Goal: Use online tool/utility: Utilize a website feature to perform a specific function

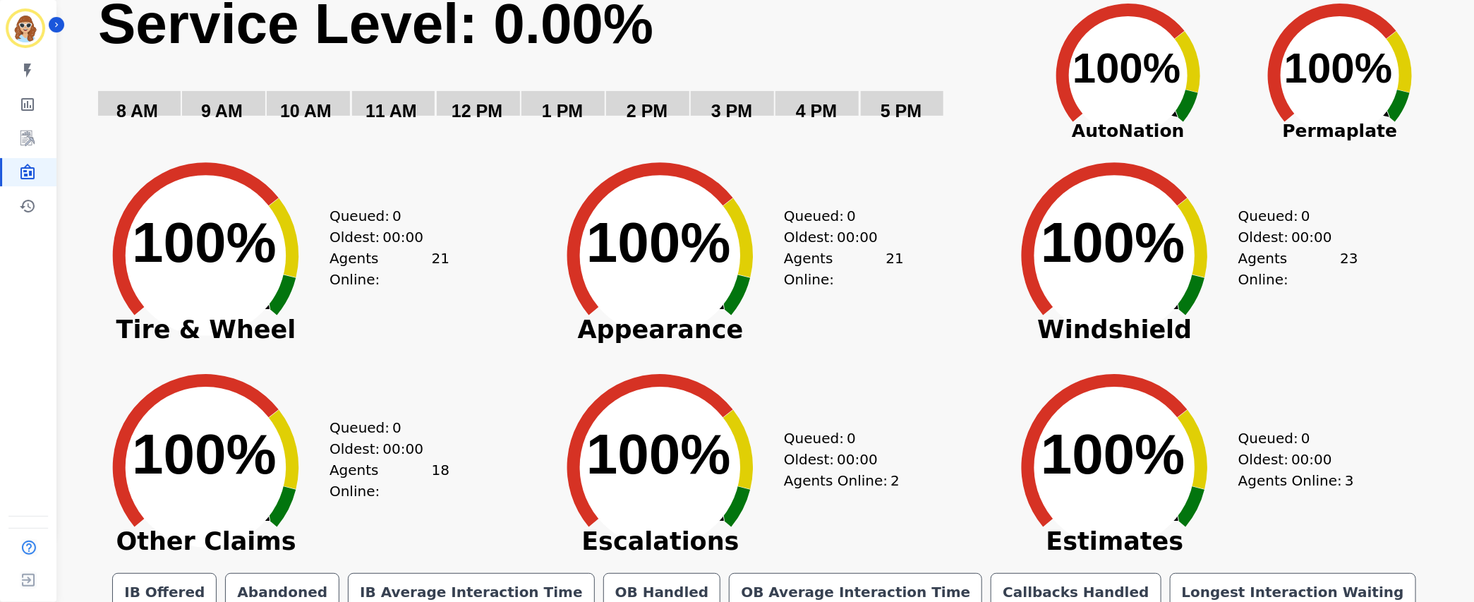
scroll to position [121, 0]
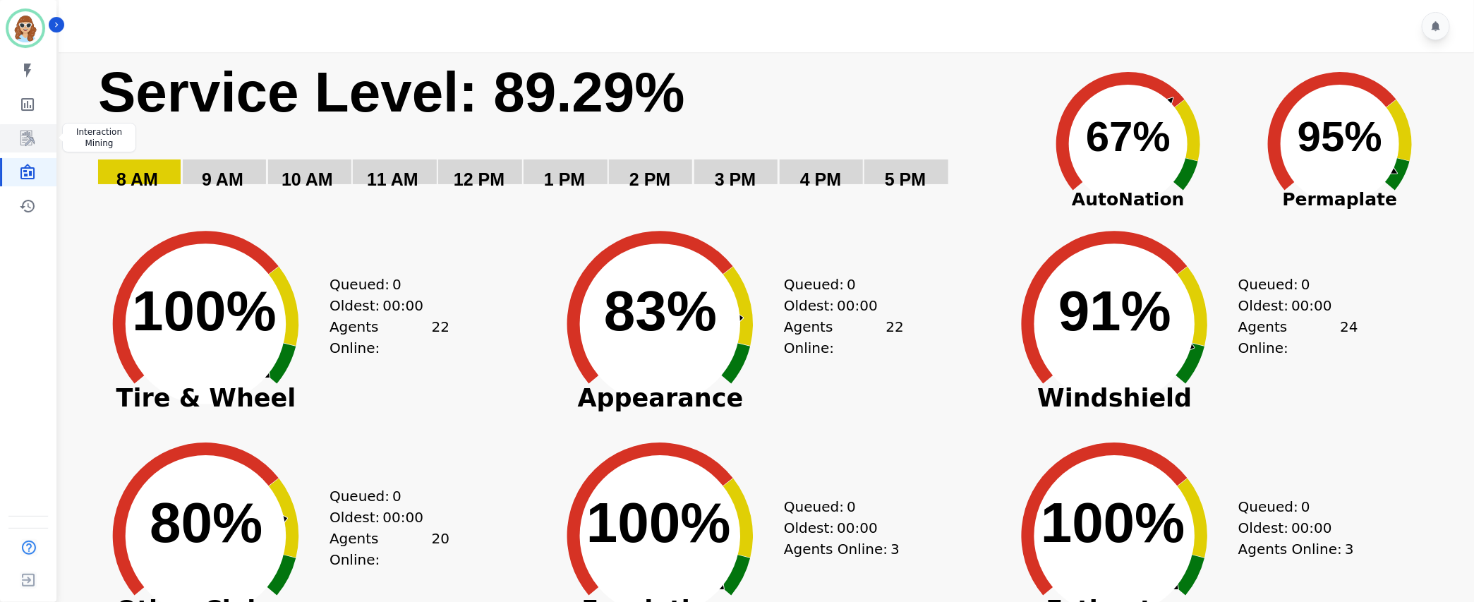
click at [35, 134] on icon "Sidebar" at bounding box center [27, 138] width 17 height 17
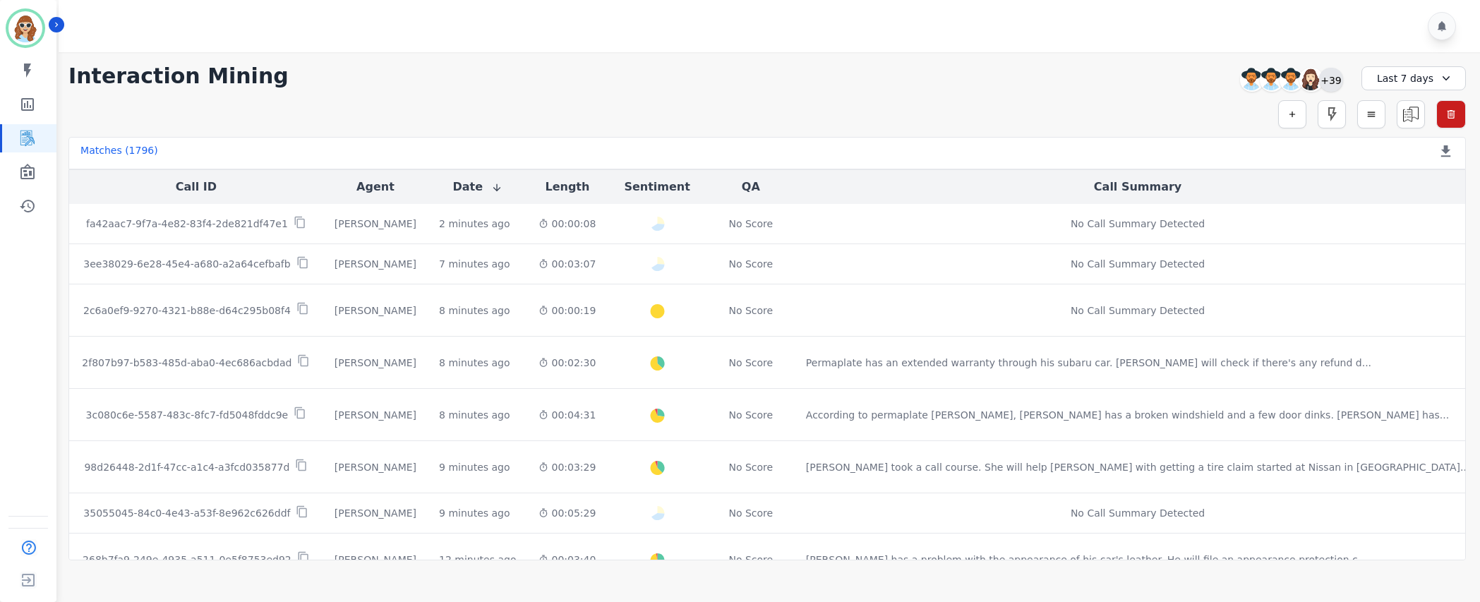
click at [1336, 76] on div "+39" at bounding box center [1331, 80] width 24 height 24
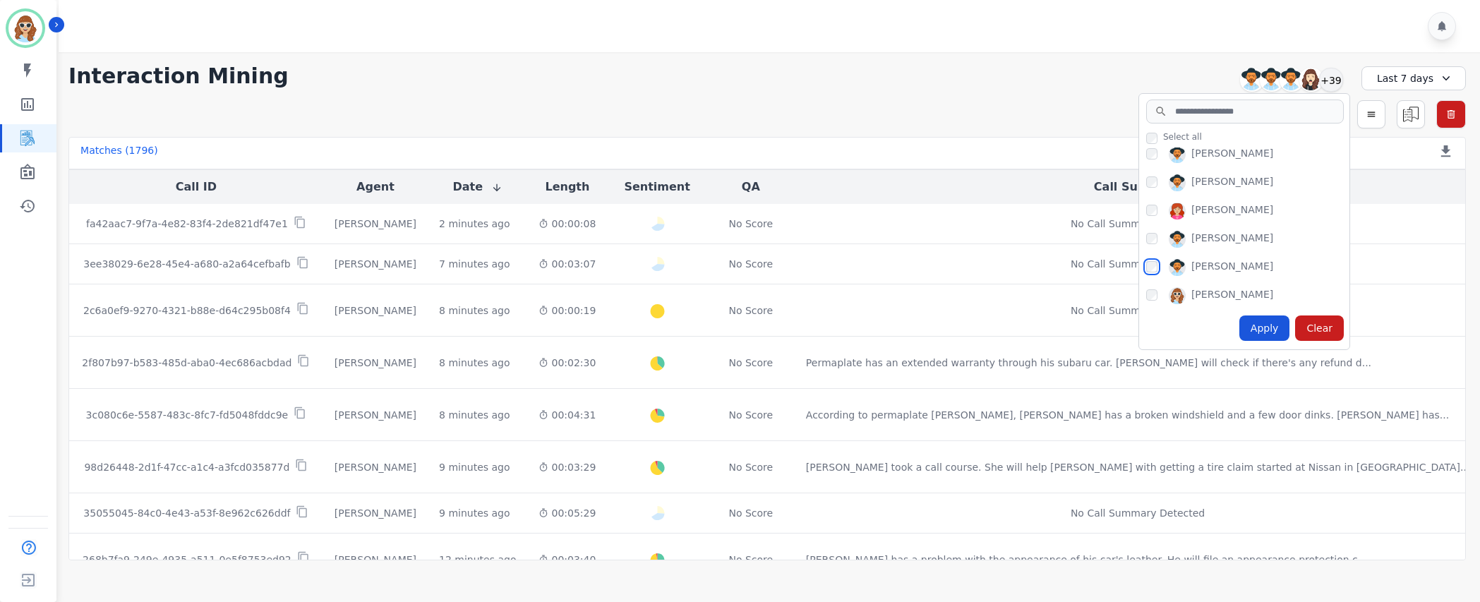
scroll to position [847, 0]
click at [1271, 326] on div "Apply" at bounding box center [1264, 327] width 51 height 25
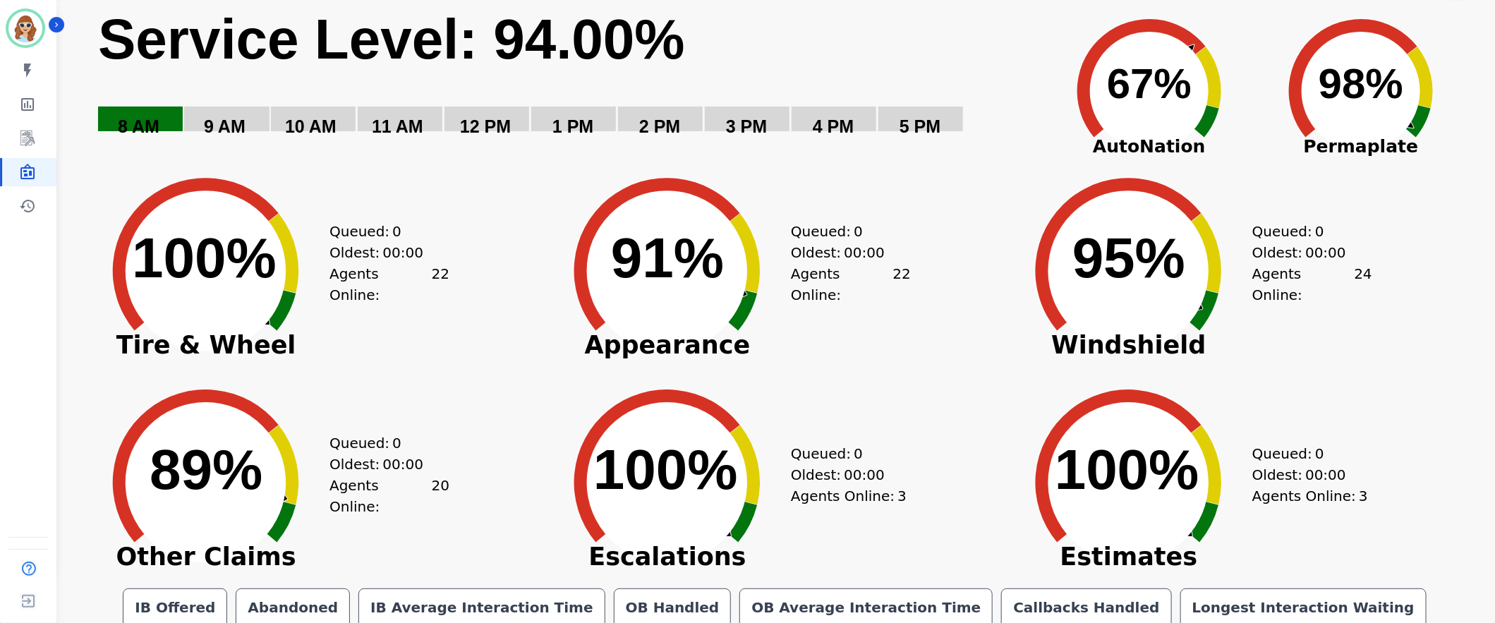
scroll to position [100, 0]
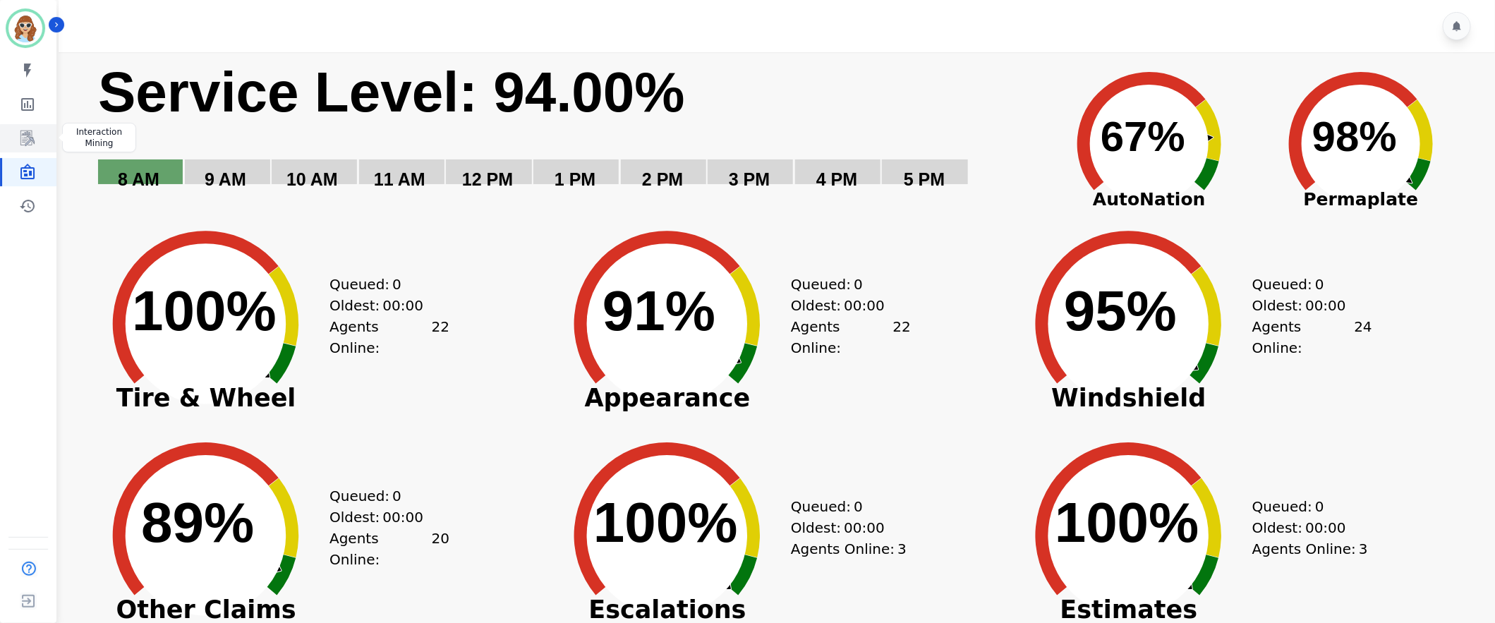
click at [24, 130] on icon "Sidebar" at bounding box center [27, 138] width 17 height 17
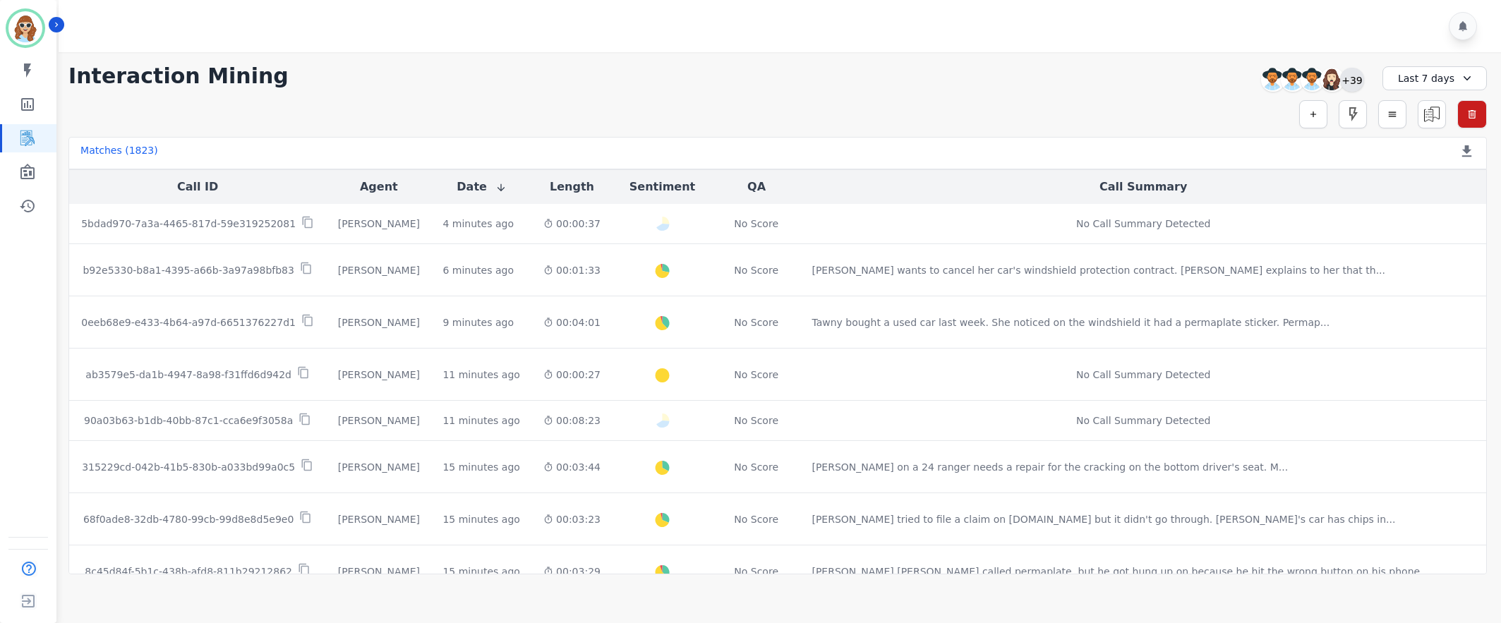
click at [1355, 78] on div "+39" at bounding box center [1352, 80] width 24 height 24
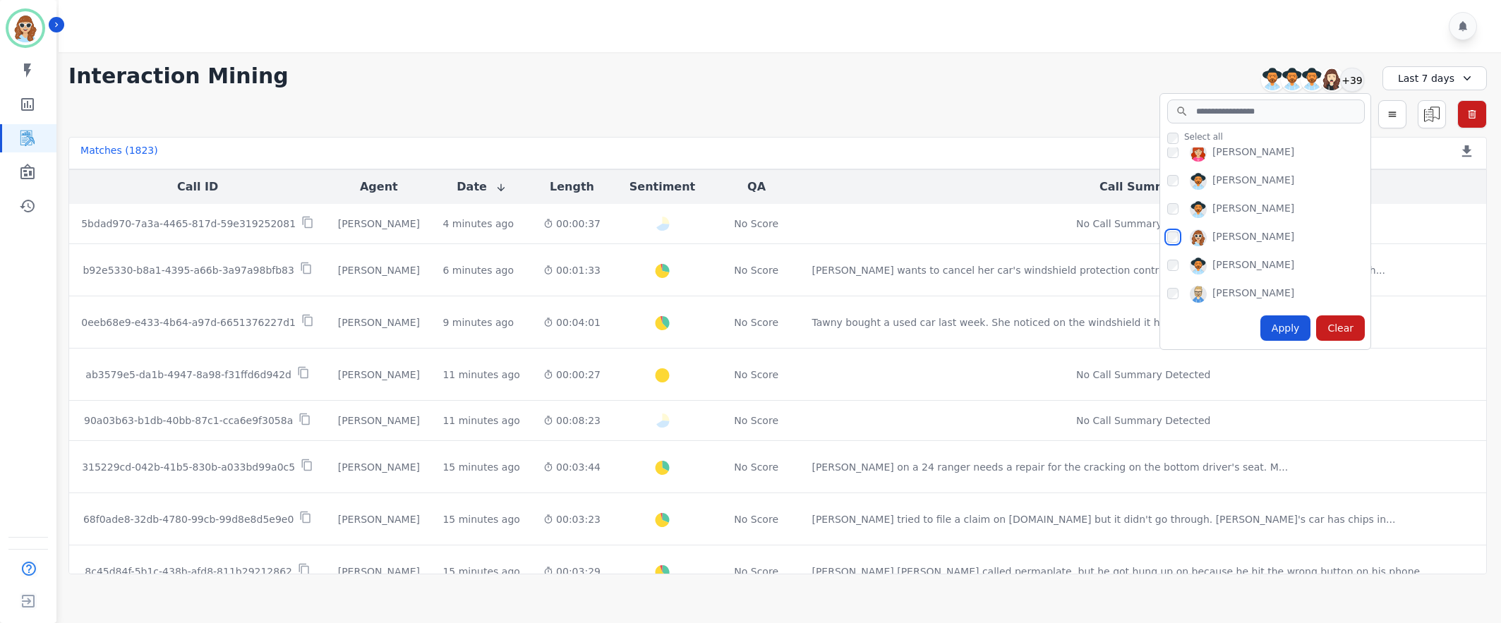
scroll to position [847, 0]
click at [1287, 324] on div "Apply" at bounding box center [1285, 327] width 51 height 25
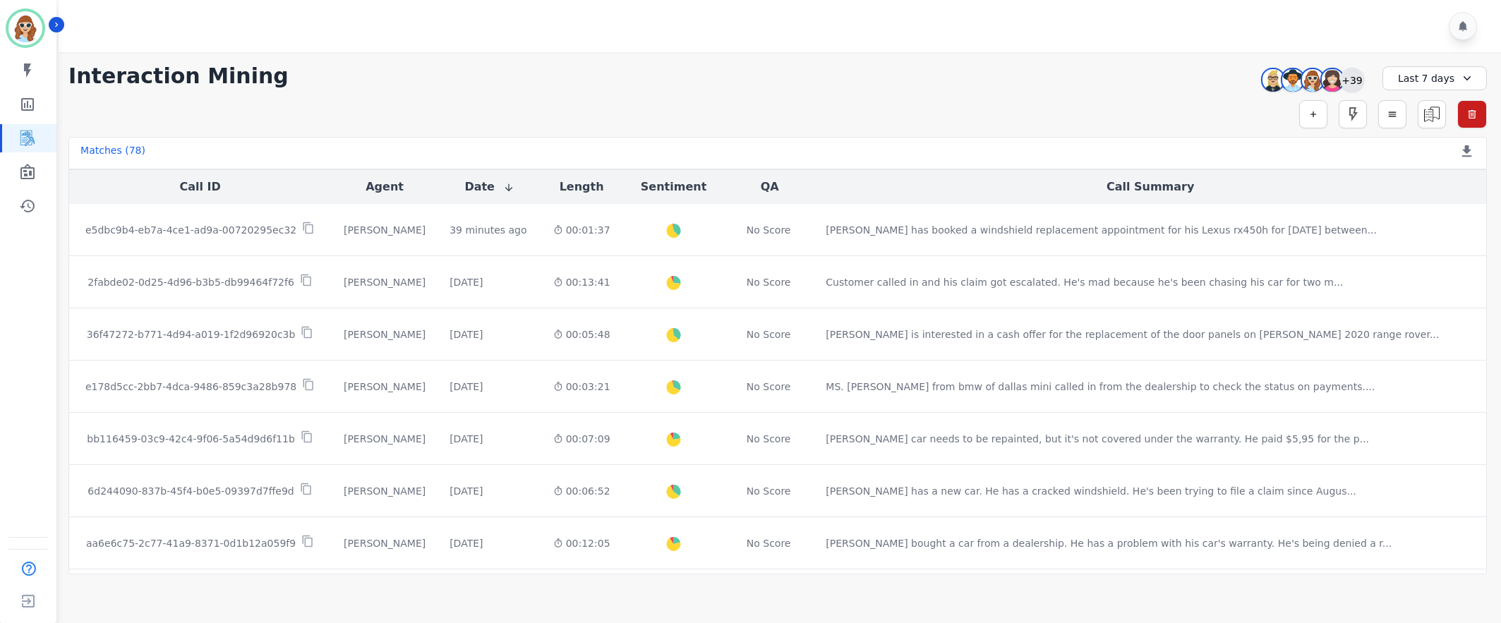
click at [1351, 80] on div "+39" at bounding box center [1352, 80] width 24 height 24
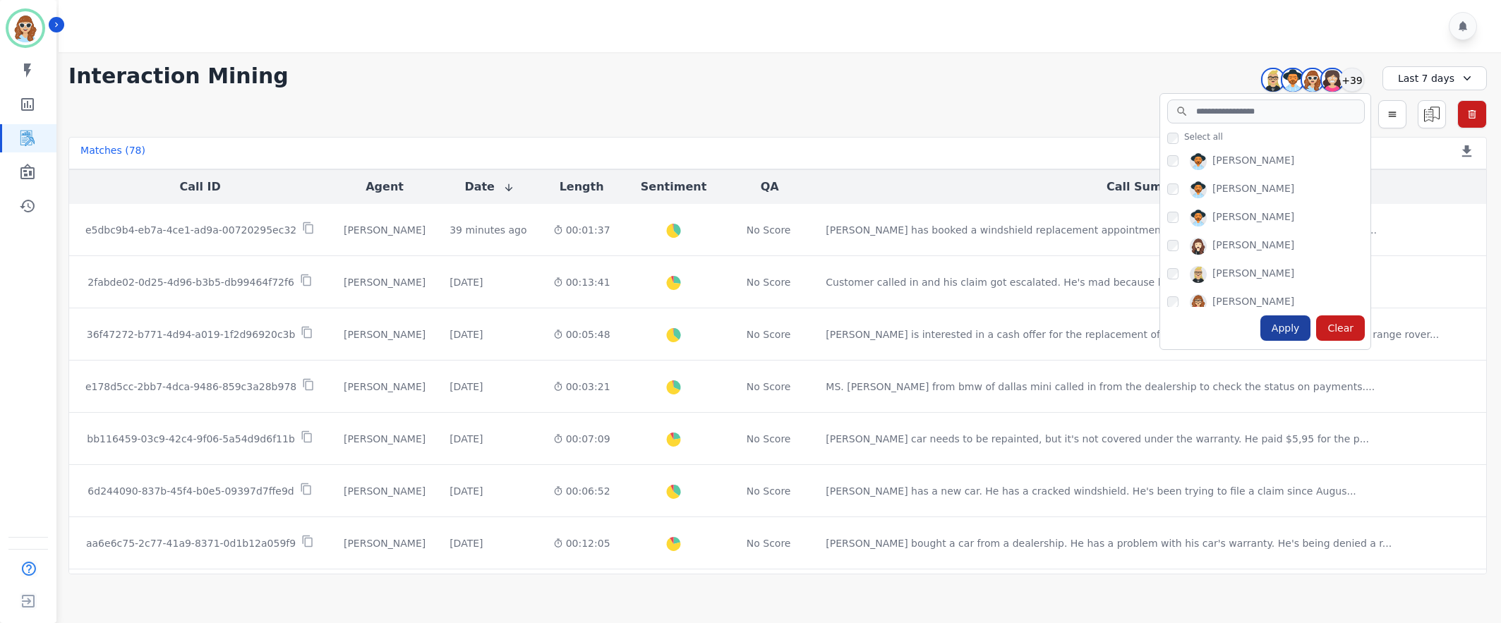
click at [1294, 325] on div "Apply" at bounding box center [1285, 327] width 51 height 25
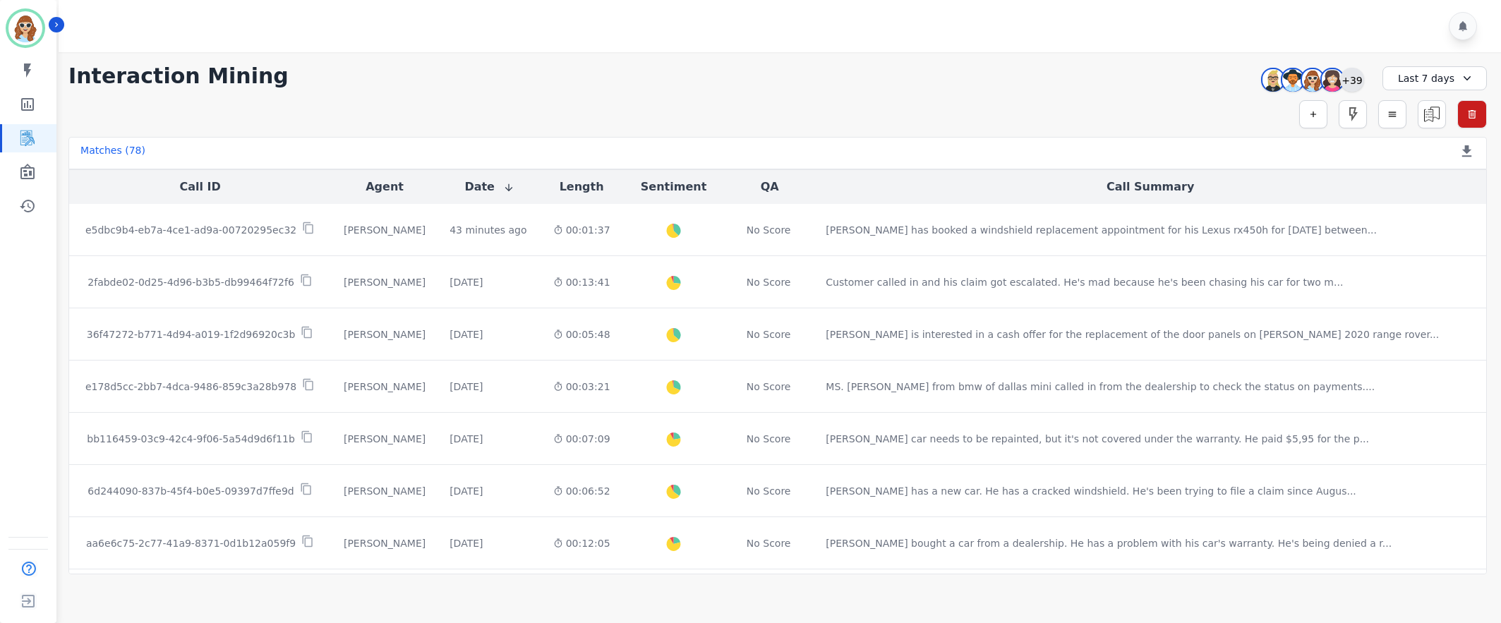
click at [1353, 83] on div "+39" at bounding box center [1352, 80] width 24 height 24
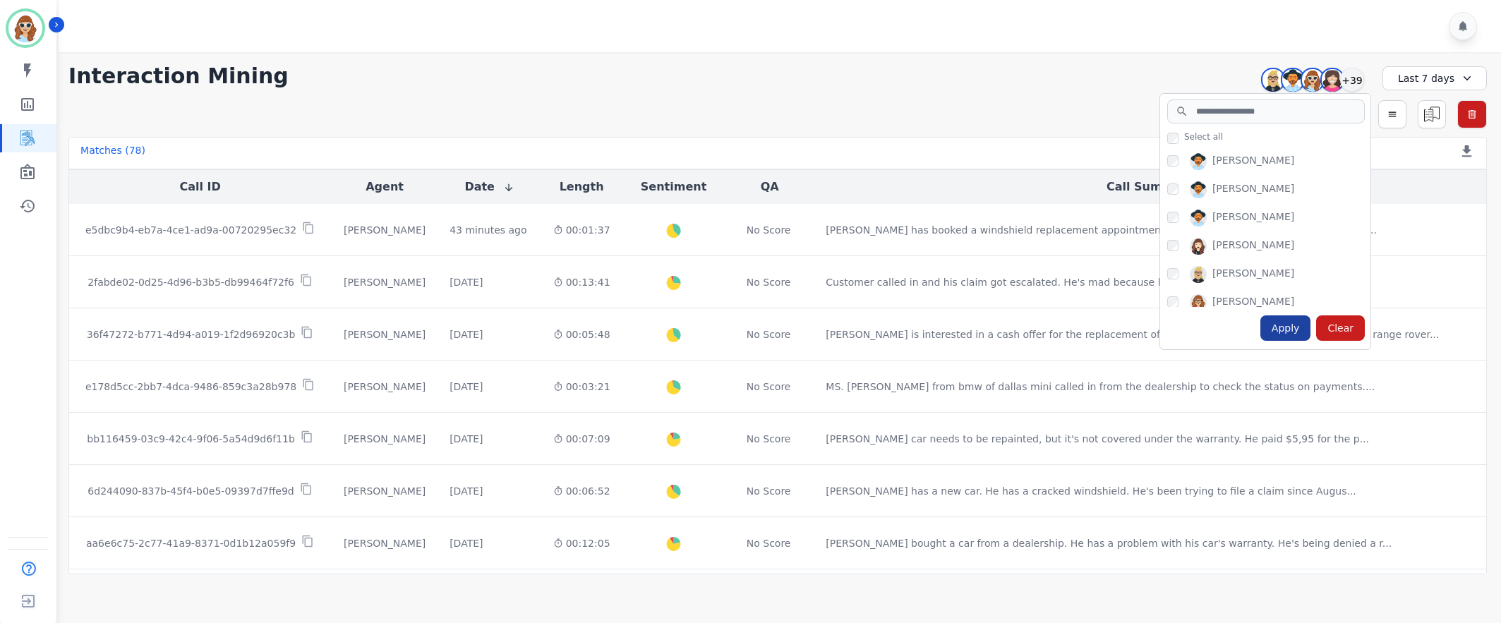
click at [1296, 335] on div "Apply" at bounding box center [1285, 327] width 51 height 25
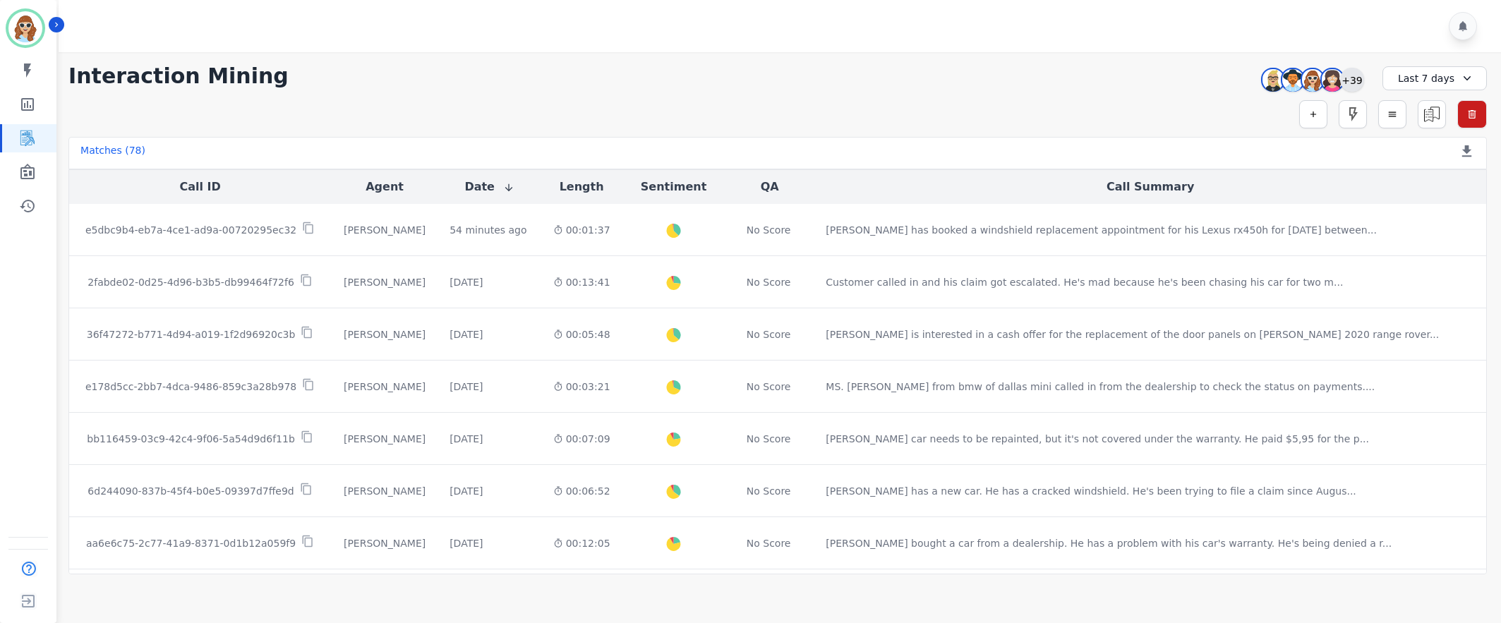
click at [1349, 78] on div "+39" at bounding box center [1352, 80] width 24 height 24
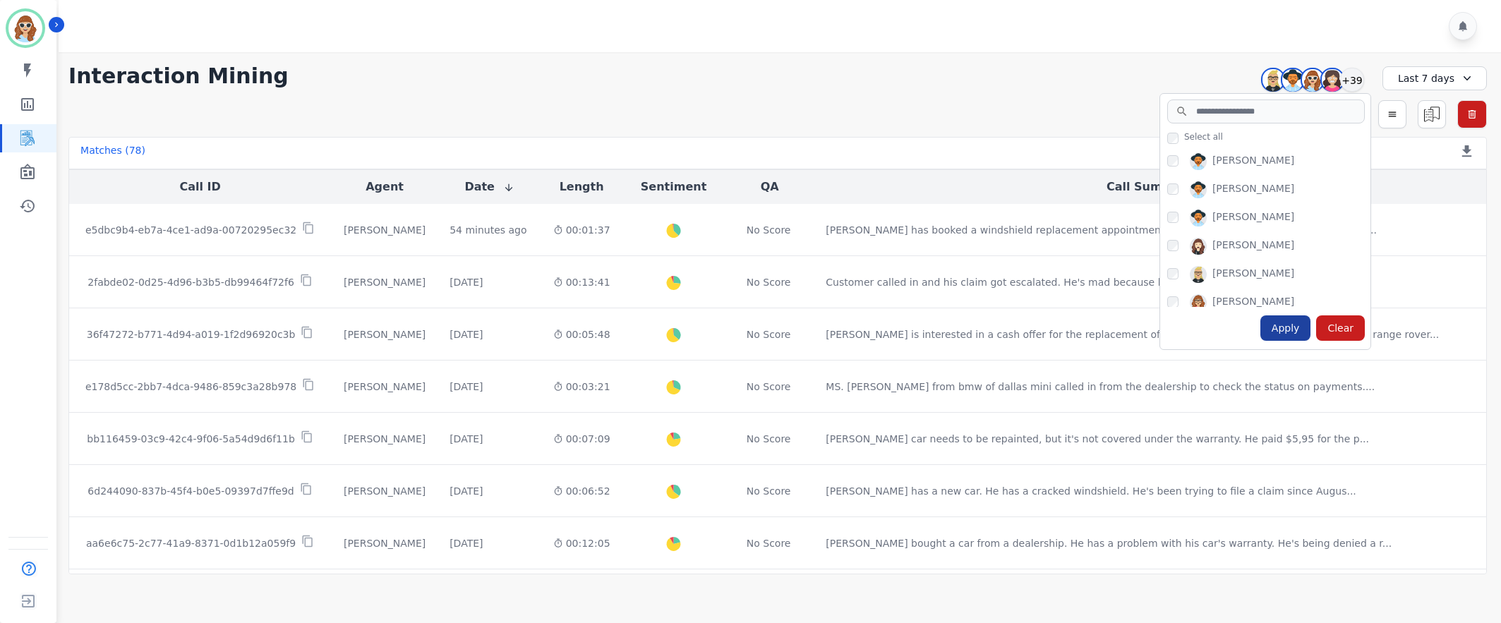
click at [1292, 330] on div "Apply" at bounding box center [1285, 327] width 51 height 25
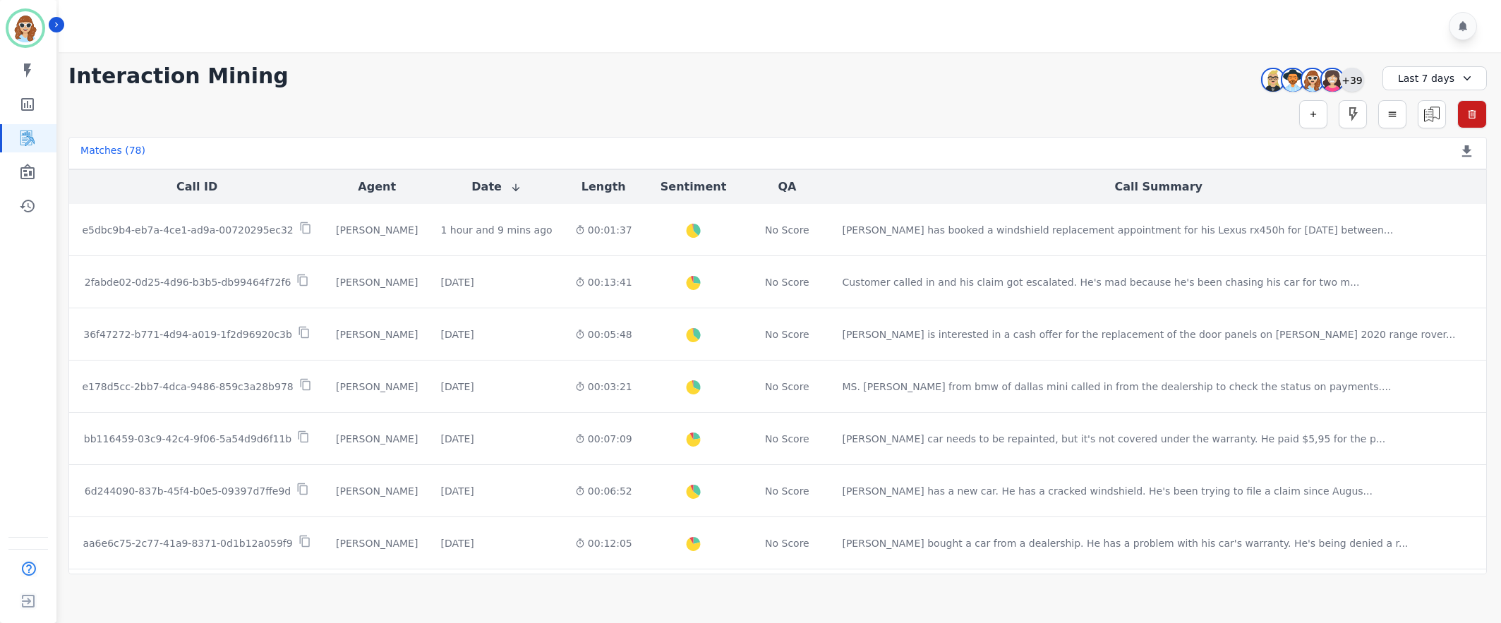
click at [1353, 80] on div "+39" at bounding box center [1352, 80] width 24 height 24
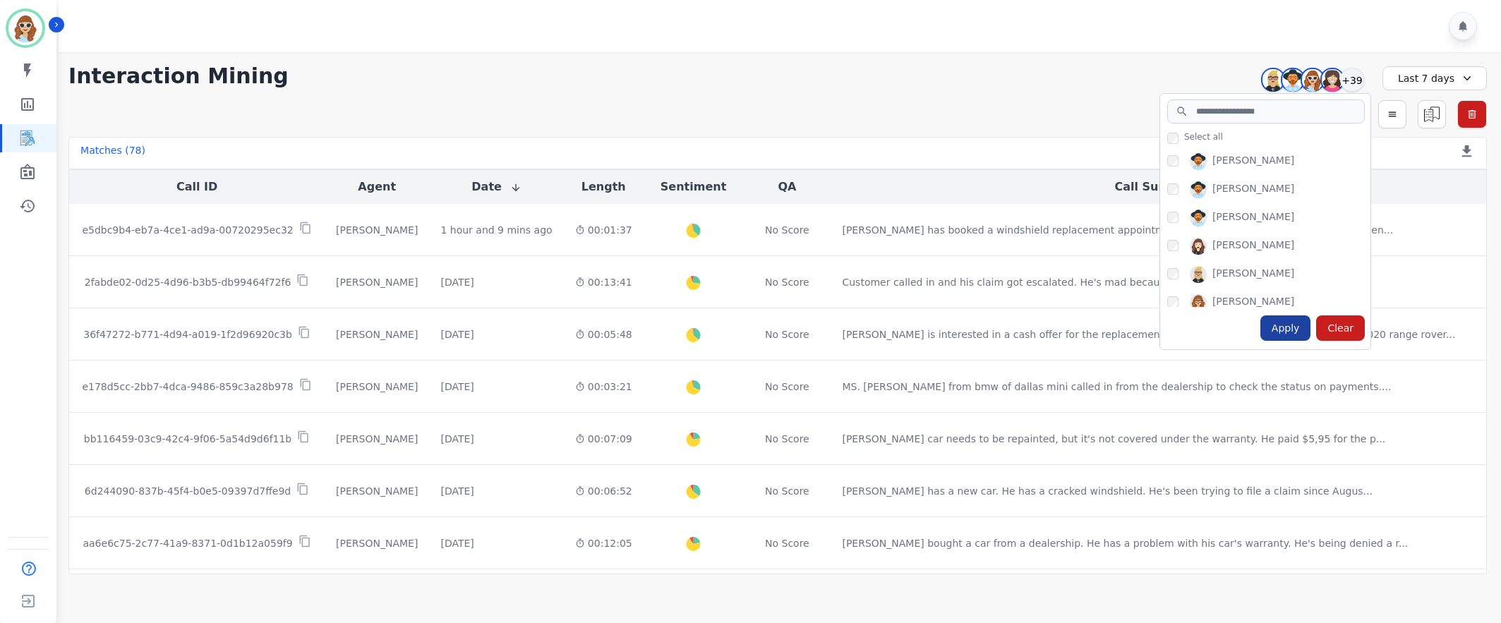
click at [1294, 337] on div "Apply" at bounding box center [1285, 327] width 51 height 25
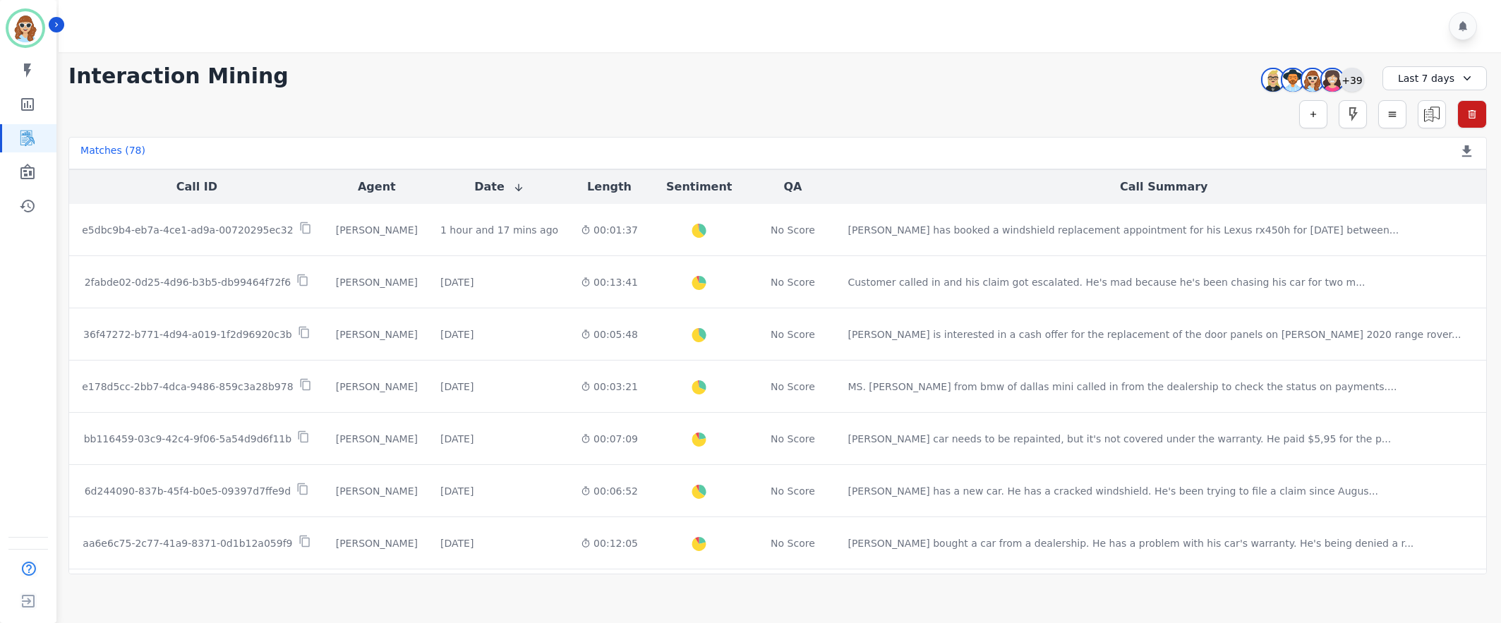
click at [1353, 80] on div "+39" at bounding box center [1352, 80] width 24 height 24
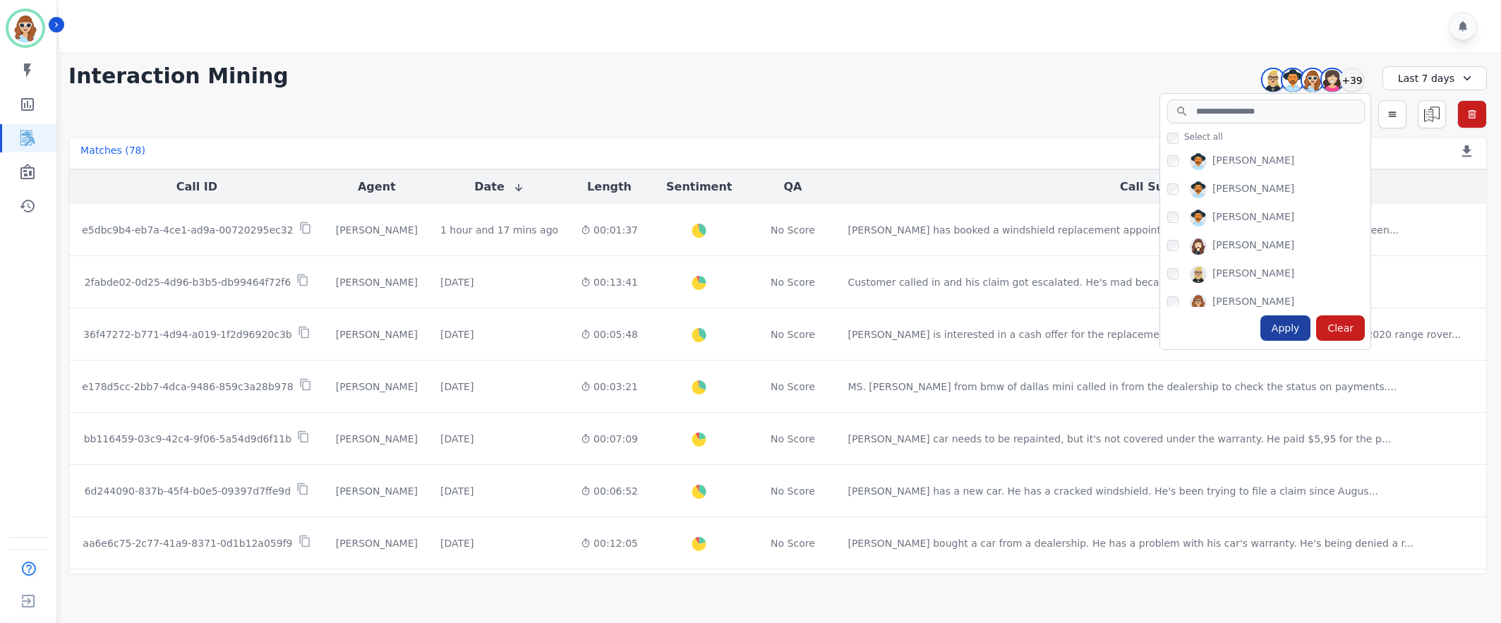
click at [1306, 334] on div "Apply" at bounding box center [1285, 327] width 51 height 25
